Goal: Find specific page/section

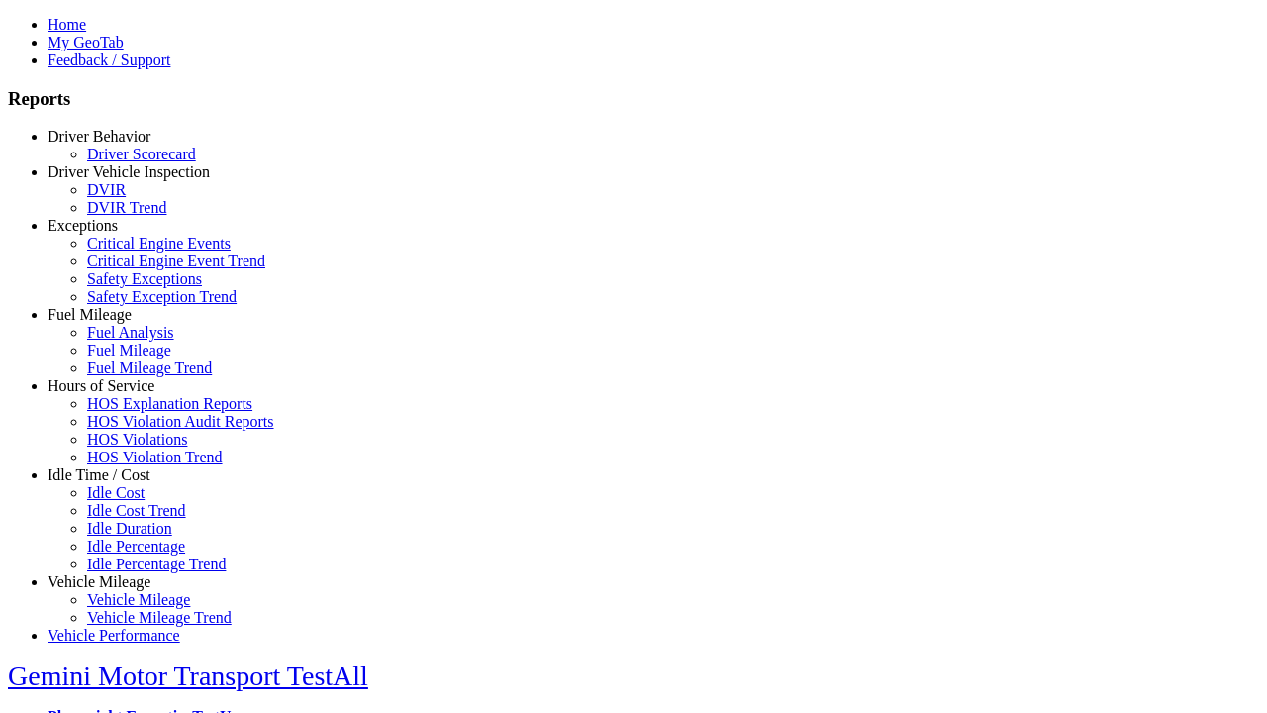
click at [114, 394] on link "Hours of Service" at bounding box center [101, 385] width 107 height 17
click at [129, 447] on link "HOS Violations" at bounding box center [137, 439] width 100 height 17
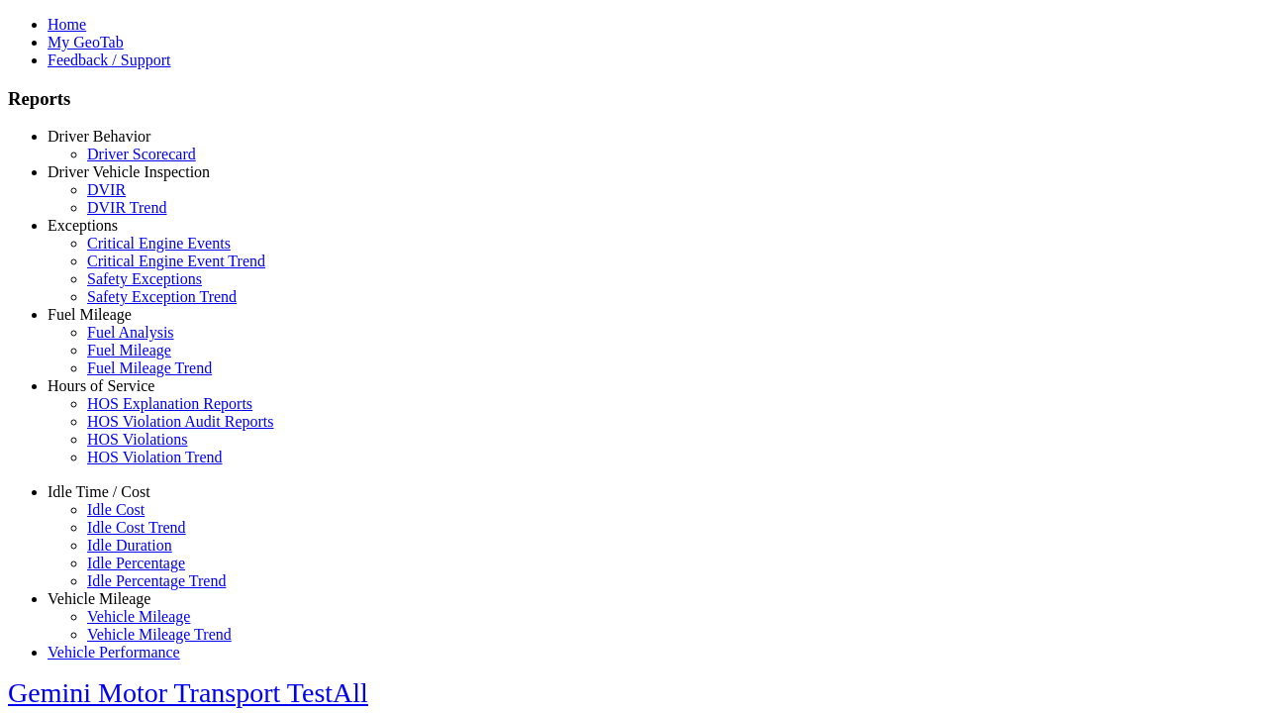
select select "**********"
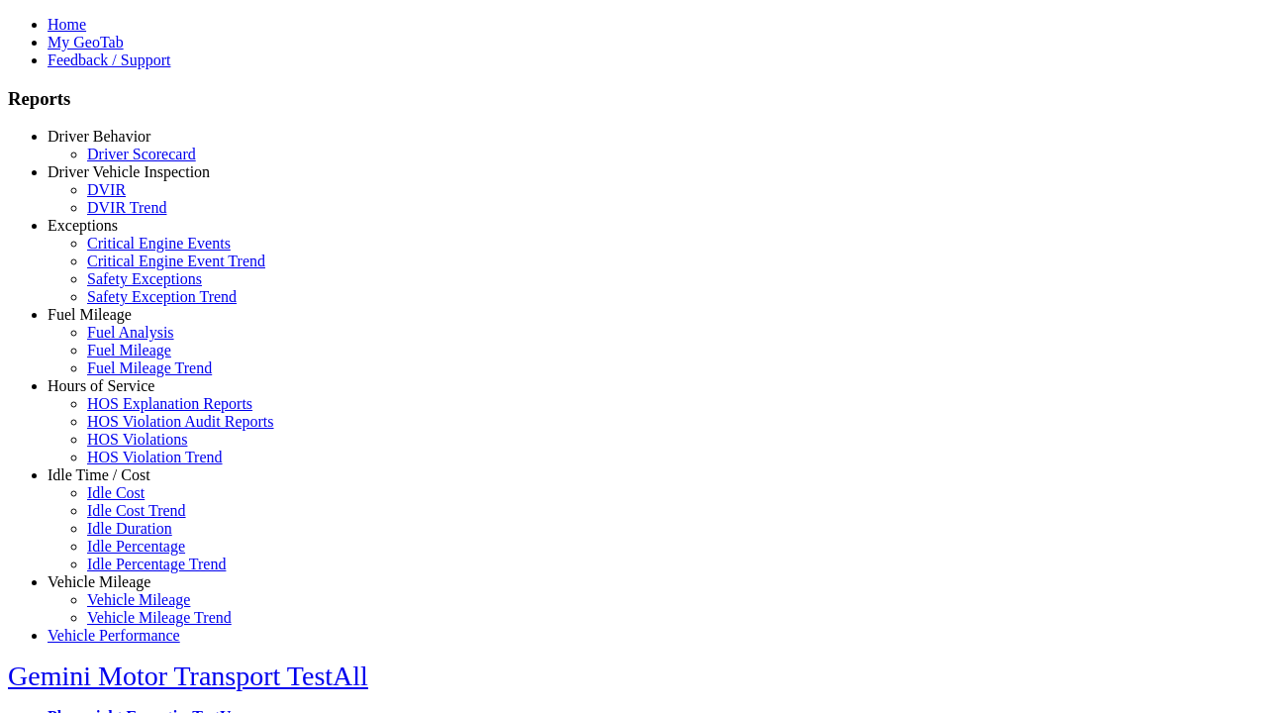
type input "**********"
